Goal: Information Seeking & Learning: Compare options

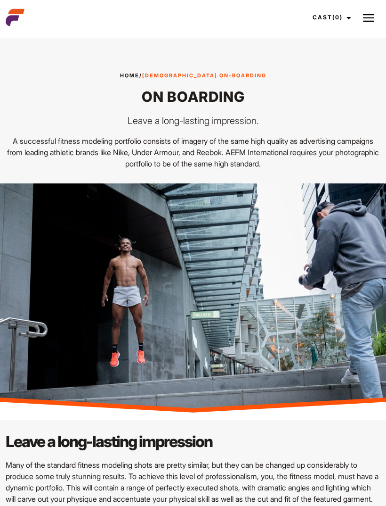
click at [374, 18] on img at bounding box center [368, 17] width 11 height 11
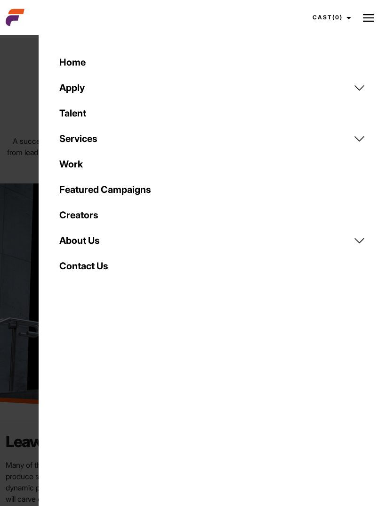
click at [67, 110] on link "Talent" at bounding box center [213, 112] width 318 height 25
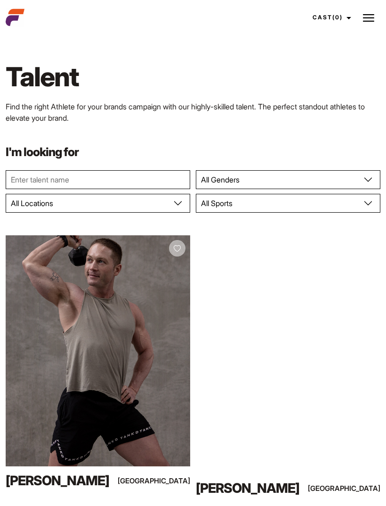
click at [248, 188] on select "All Genders [DEMOGRAPHIC_DATA] [DEMOGRAPHIC_DATA]" at bounding box center [288, 179] width 185 height 19
select select "103"
click at [145, 204] on select "All Locations Adelaide Brisbane Darwin Gold Coast Melbourne Perth Sunshine Coas…" at bounding box center [98, 203] width 185 height 19
select select "118"
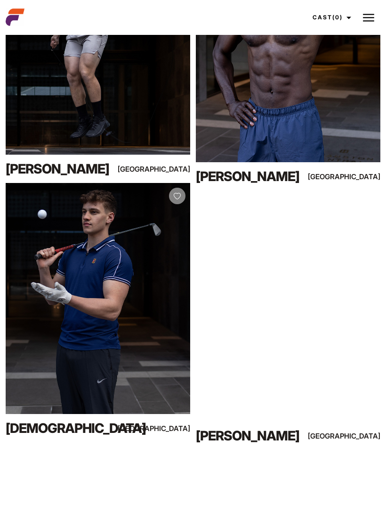
scroll to position [834, 0]
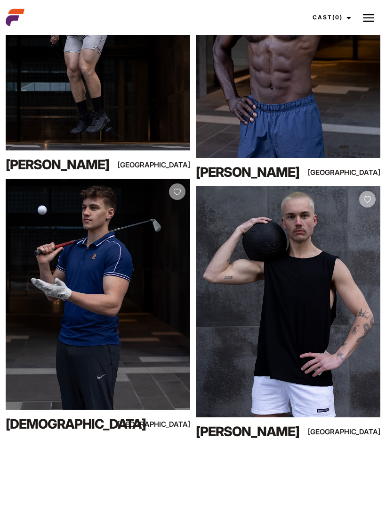
click at [177, 195] on img at bounding box center [177, 191] width 7 height 7
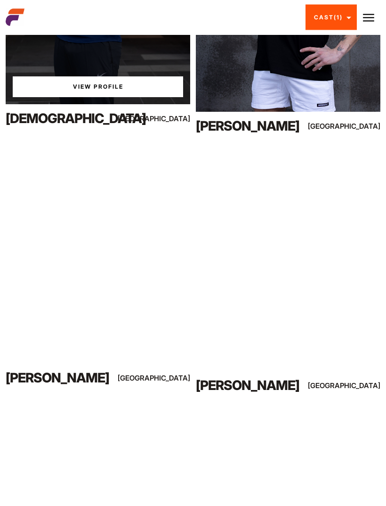
scroll to position [1139, 0]
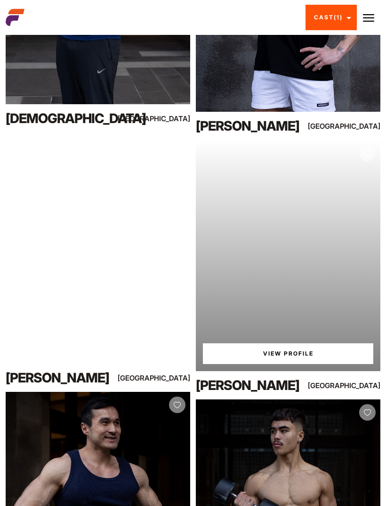
click at [370, 152] on img at bounding box center [367, 153] width 7 height 7
click at [262, 356] on link "View Profile" at bounding box center [288, 353] width 171 height 21
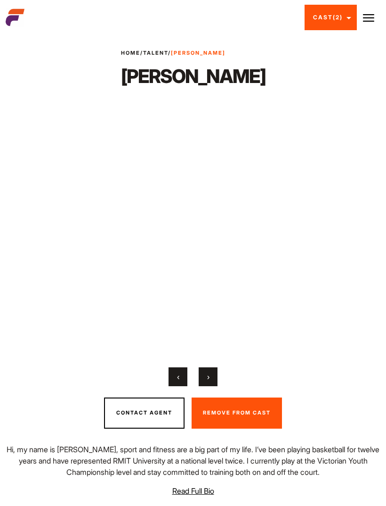
click at [213, 382] on button "›" at bounding box center [208, 376] width 19 height 19
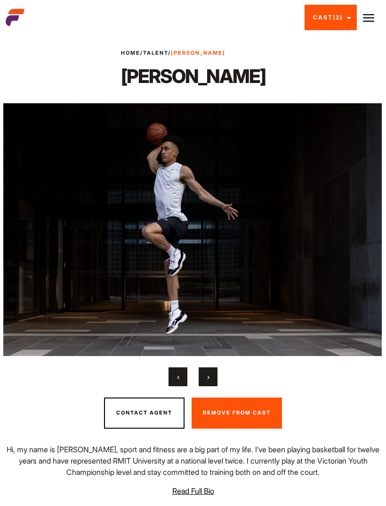
click at [213, 386] on button "›" at bounding box center [208, 376] width 19 height 19
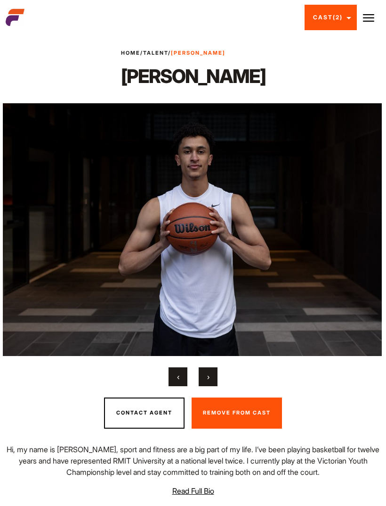
click at [212, 386] on button "›" at bounding box center [208, 376] width 19 height 19
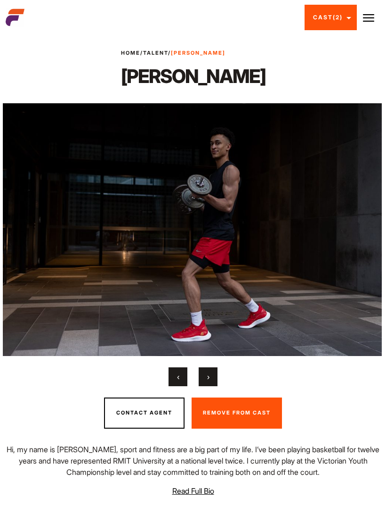
click at [211, 386] on button "›" at bounding box center [208, 376] width 19 height 19
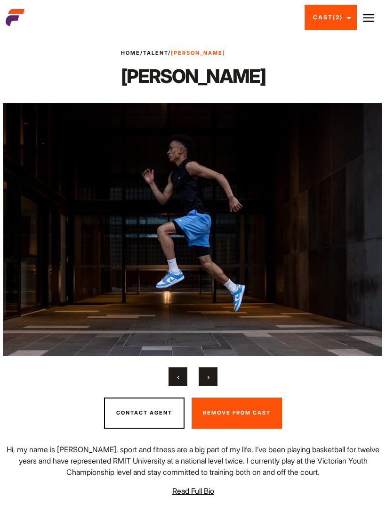
click at [205, 386] on button "›" at bounding box center [208, 376] width 19 height 19
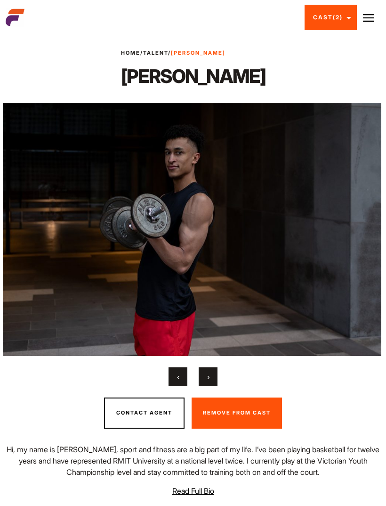
click at [207, 381] on span "›" at bounding box center [208, 376] width 2 height 9
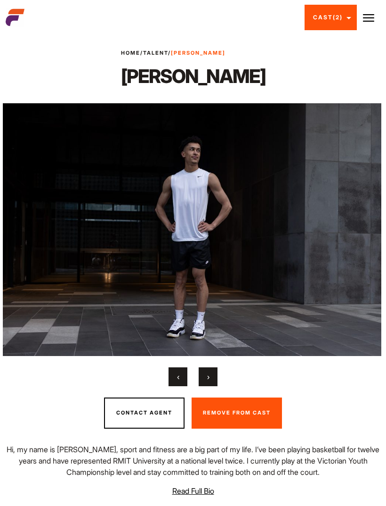
click at [208, 381] on span "›" at bounding box center [208, 376] width 2 height 9
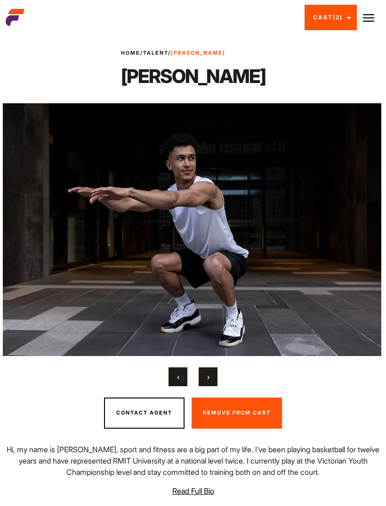
click at [212, 386] on button "›" at bounding box center [208, 376] width 19 height 19
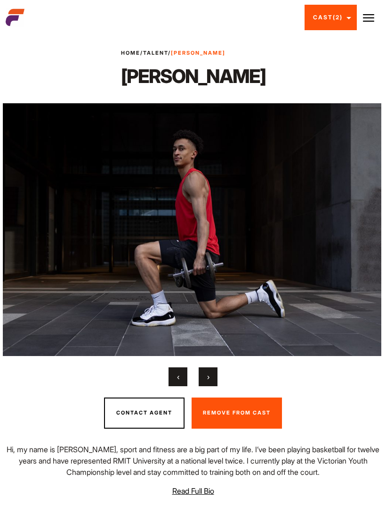
click at [206, 386] on button "›" at bounding box center [208, 376] width 19 height 19
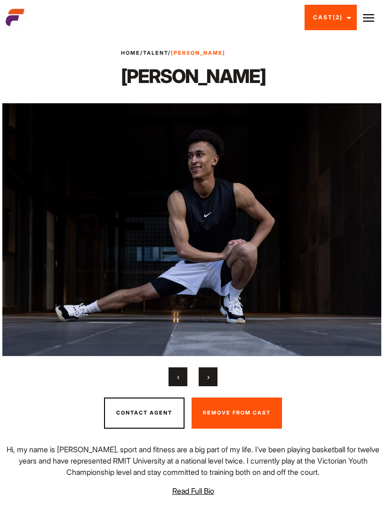
click at [217, 386] on button "›" at bounding box center [208, 376] width 19 height 19
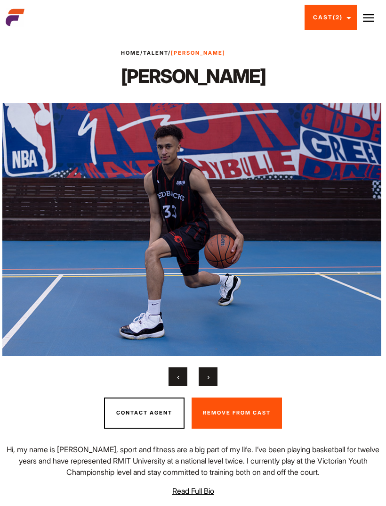
click at [208, 381] on span "›" at bounding box center [208, 376] width 2 height 9
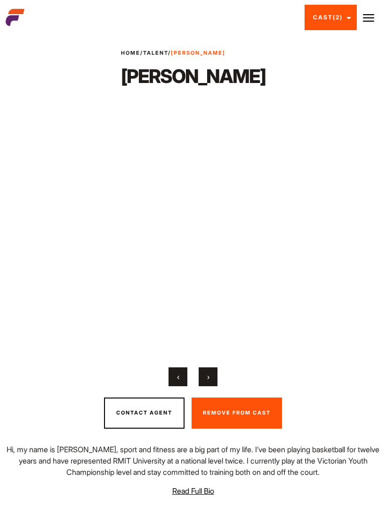
click at [205, 386] on button "›" at bounding box center [208, 376] width 19 height 19
click at [206, 386] on button "›" at bounding box center [208, 376] width 19 height 19
click at [168, 50] on link "Talent" at bounding box center [155, 52] width 25 height 7
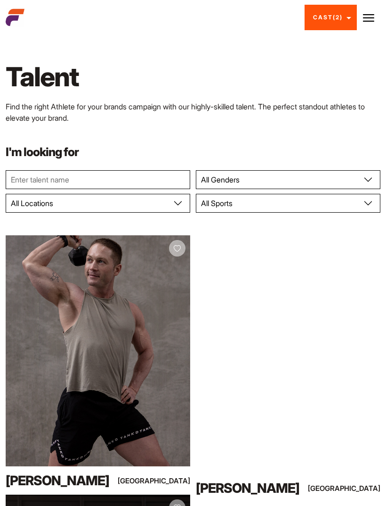
click at [122, 201] on select "All Locations [GEOGRAPHIC_DATA] [GEOGRAPHIC_DATA] [GEOGRAPHIC_DATA] [GEOGRAPHIC…" at bounding box center [98, 203] width 185 height 19
click at [39, 179] on input "text" at bounding box center [98, 179] width 185 height 19
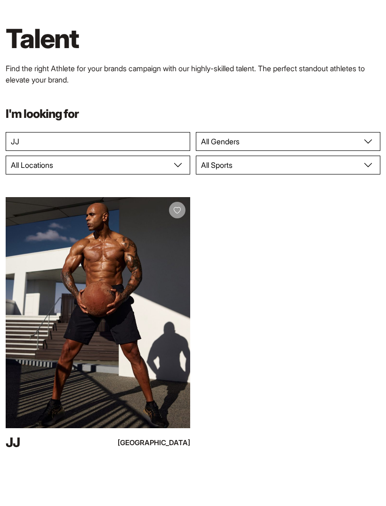
type input "JJ"
click at [130, 294] on div "View Profile" at bounding box center [98, 350] width 185 height 231
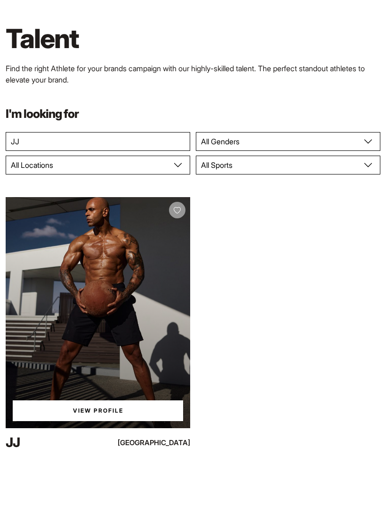
scroll to position [38, 0]
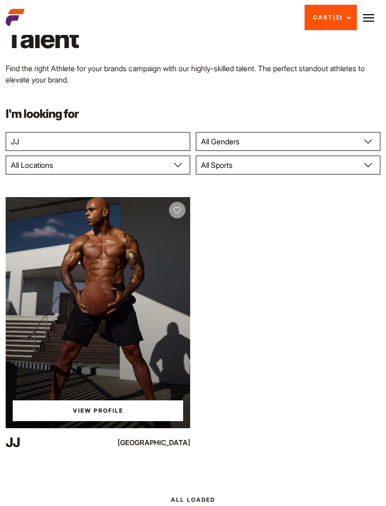
click at [119, 413] on link "View Profile" at bounding box center [98, 410] width 171 height 21
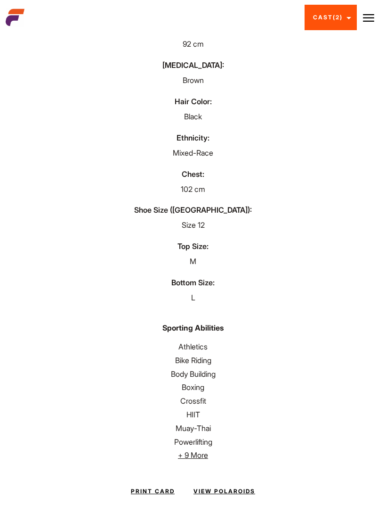
scroll to position [537, 0]
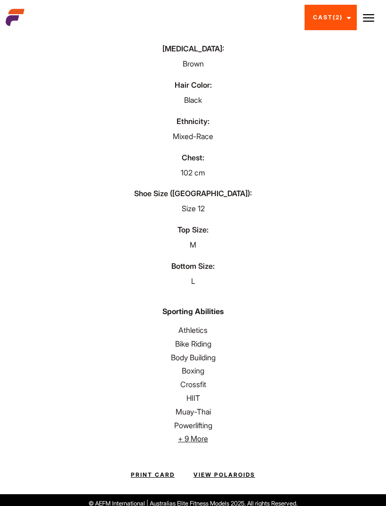
click at [196, 443] on span "+ 9 More" at bounding box center [193, 437] width 30 height 9
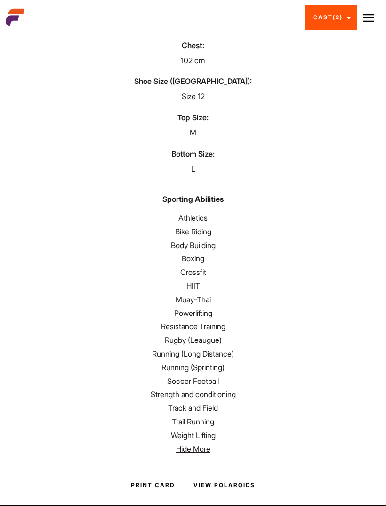
scroll to position [659, 0]
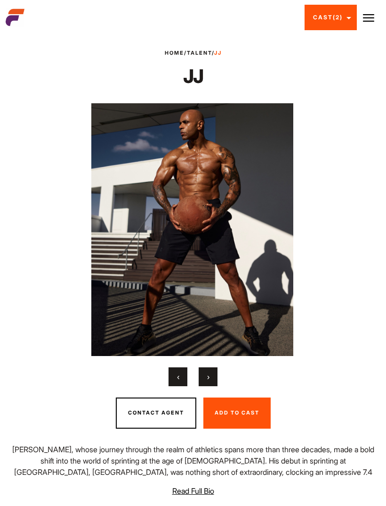
scroll to position [556, 0]
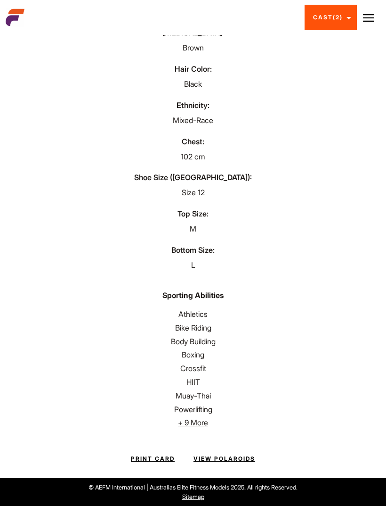
click at [203, 427] on span "+ 9 More" at bounding box center [193, 421] width 30 height 9
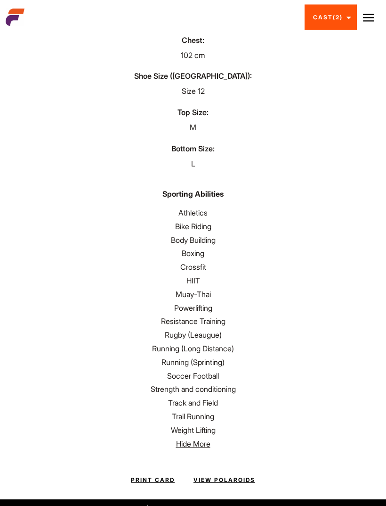
scroll to position [659, 0]
